Goal: Task Accomplishment & Management: Use online tool/utility

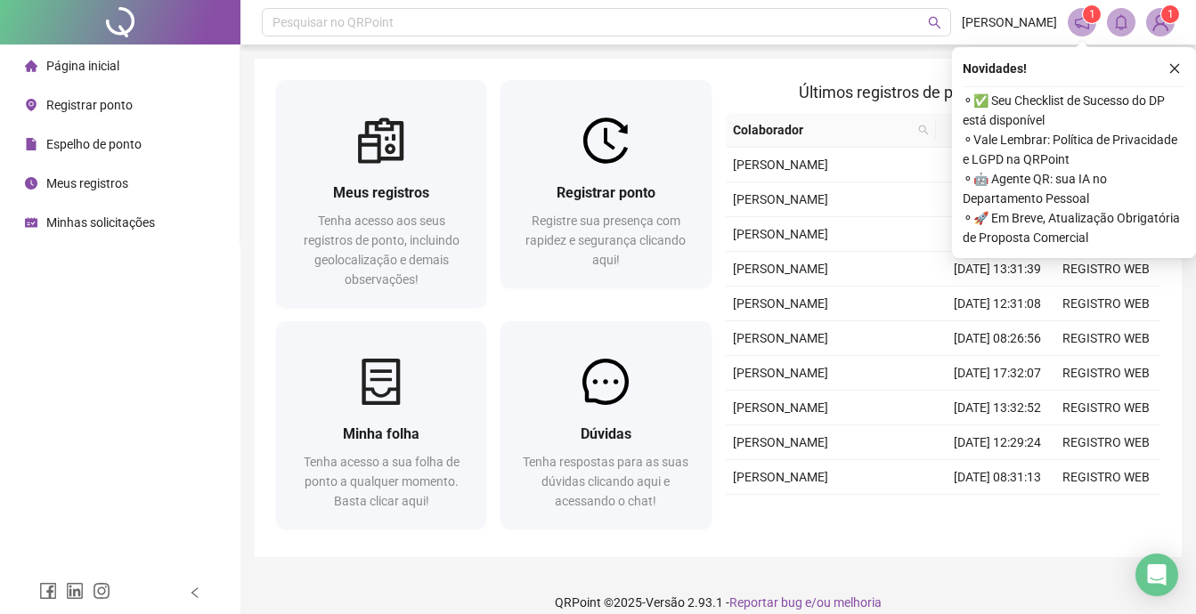
click at [82, 101] on span "Registrar ponto" at bounding box center [89, 105] width 86 height 14
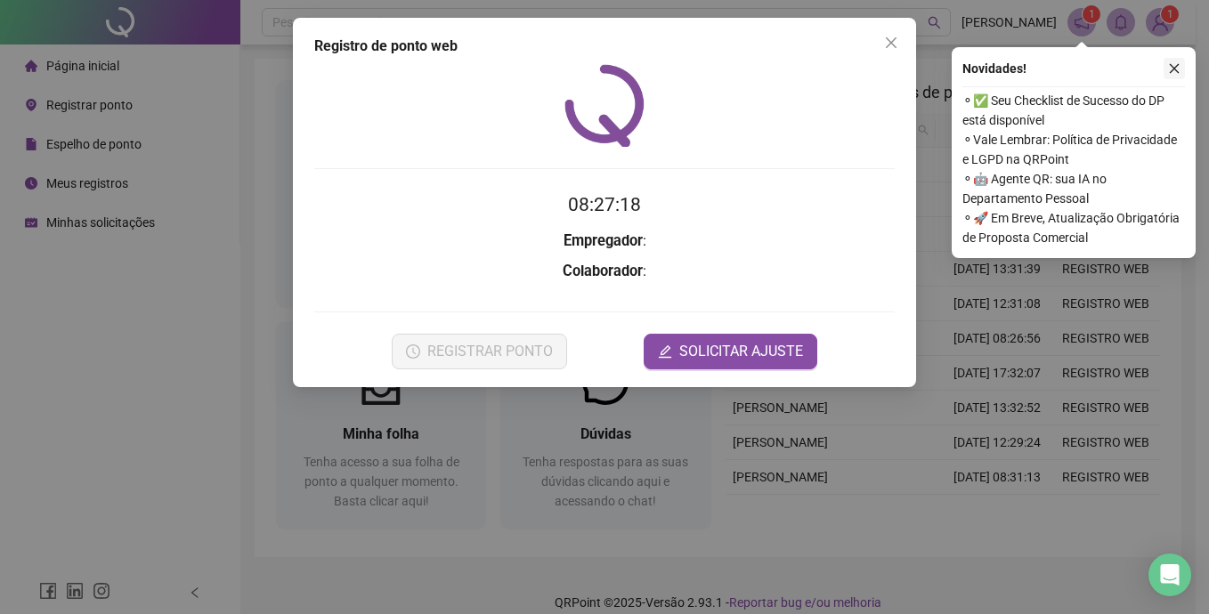
click at [1175, 69] on icon "close" at bounding box center [1174, 68] width 12 height 12
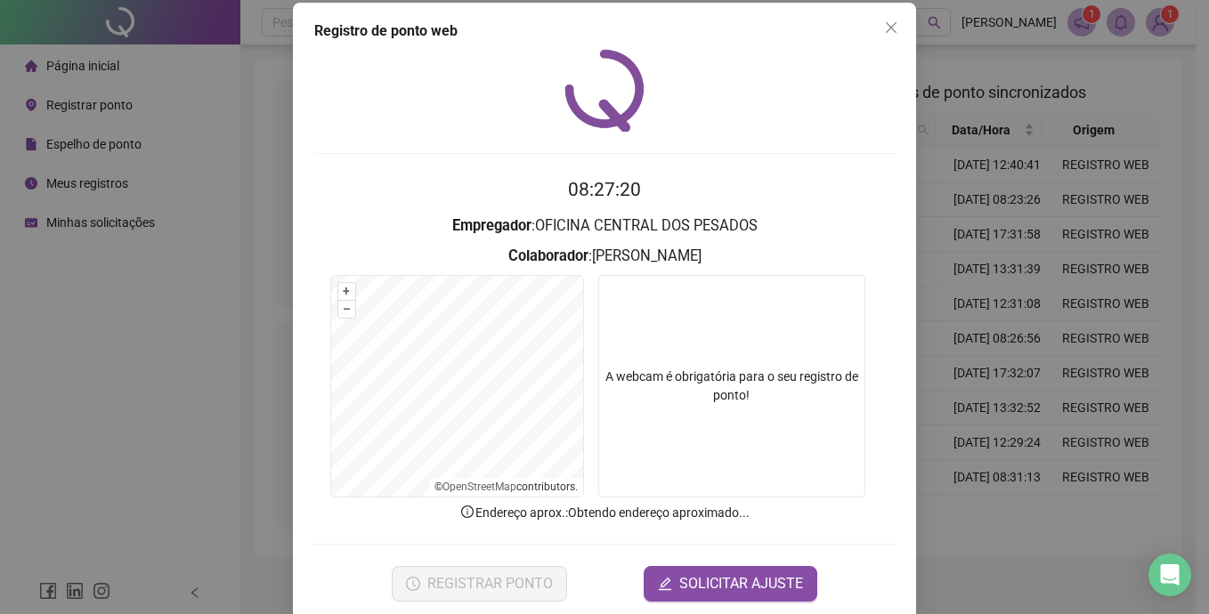
scroll to position [42, 0]
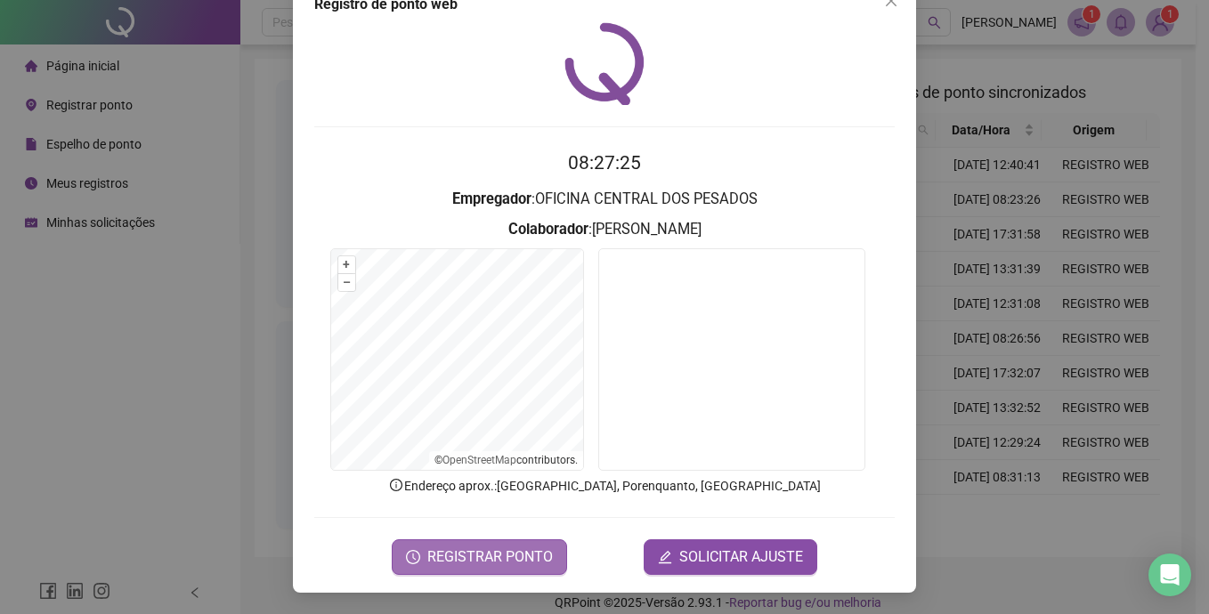
click at [475, 557] on span "REGISTRAR PONTO" at bounding box center [490, 557] width 126 height 21
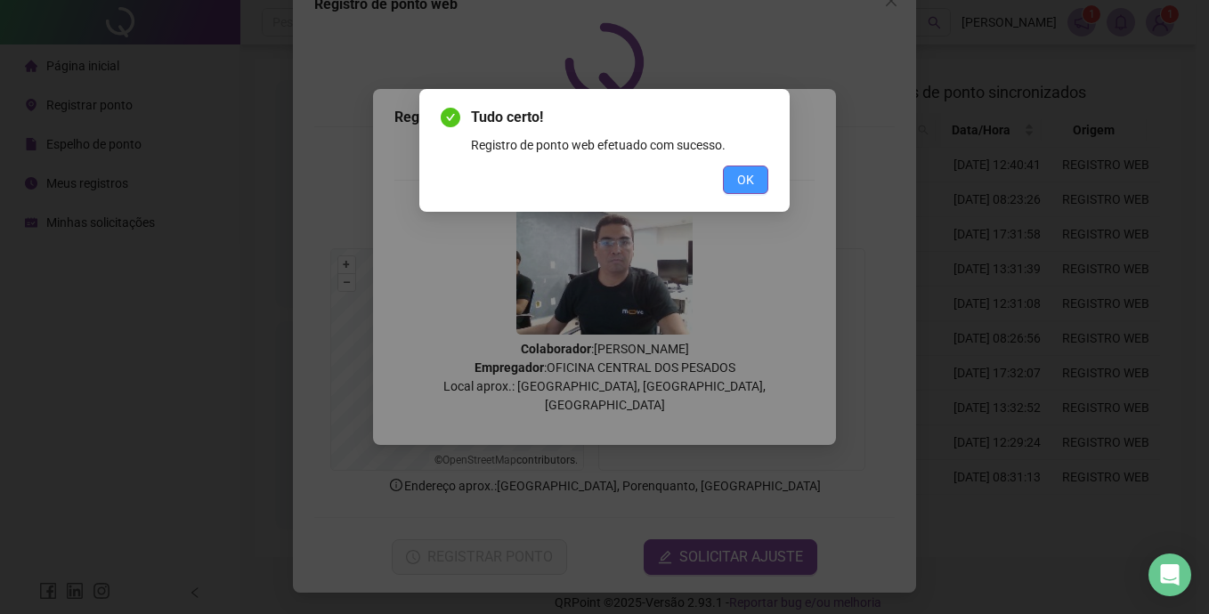
click at [748, 183] on span "OK" at bounding box center [745, 180] width 17 height 20
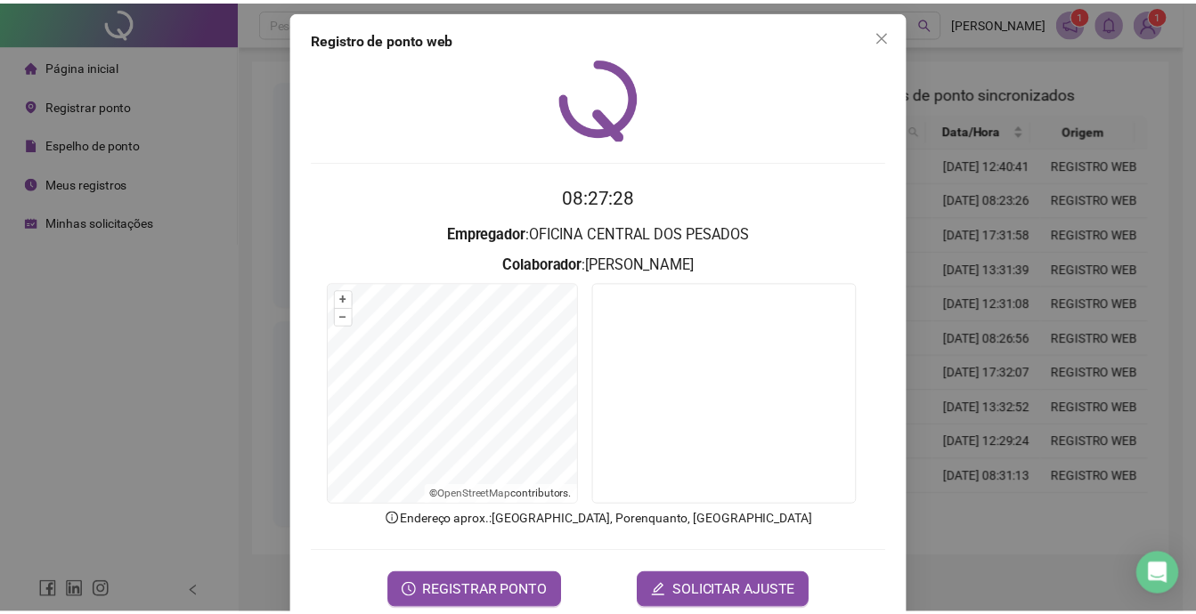
scroll to position [0, 0]
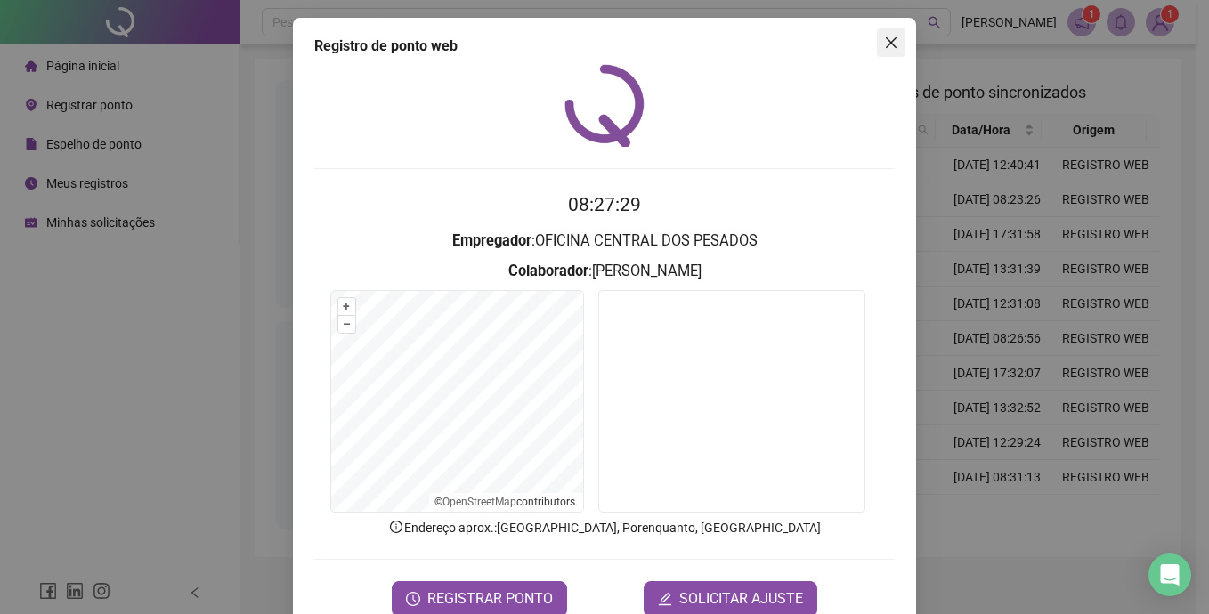
click at [884, 45] on icon "close" at bounding box center [891, 43] width 14 height 14
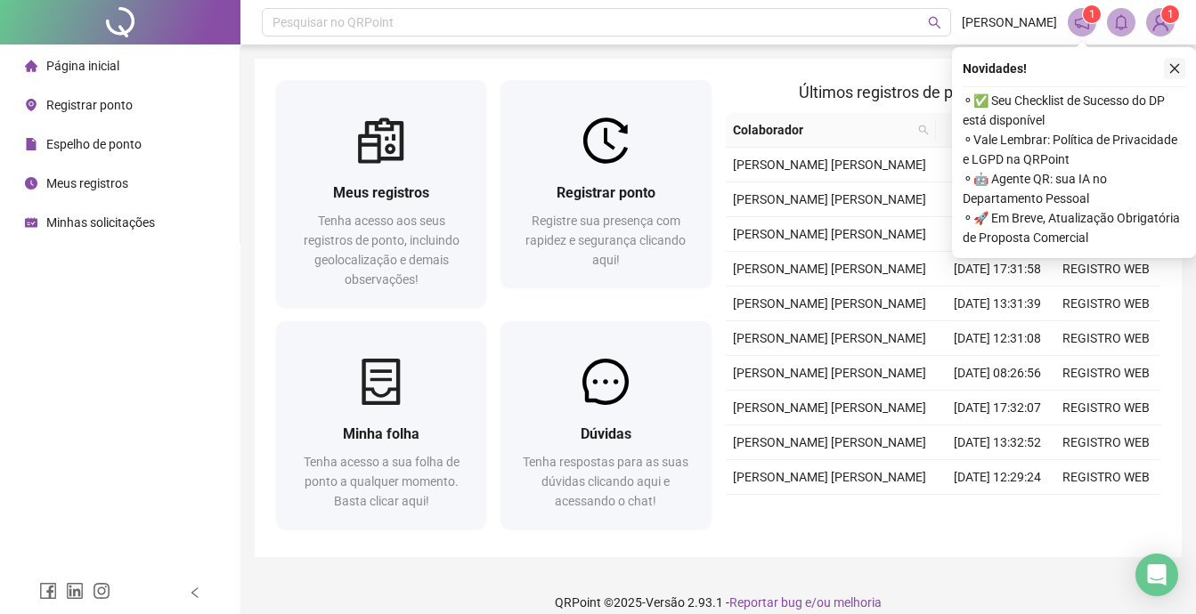
click at [1175, 69] on icon "close" at bounding box center [1175, 69] width 10 height 10
